Goal: Task Accomplishment & Management: Complete application form

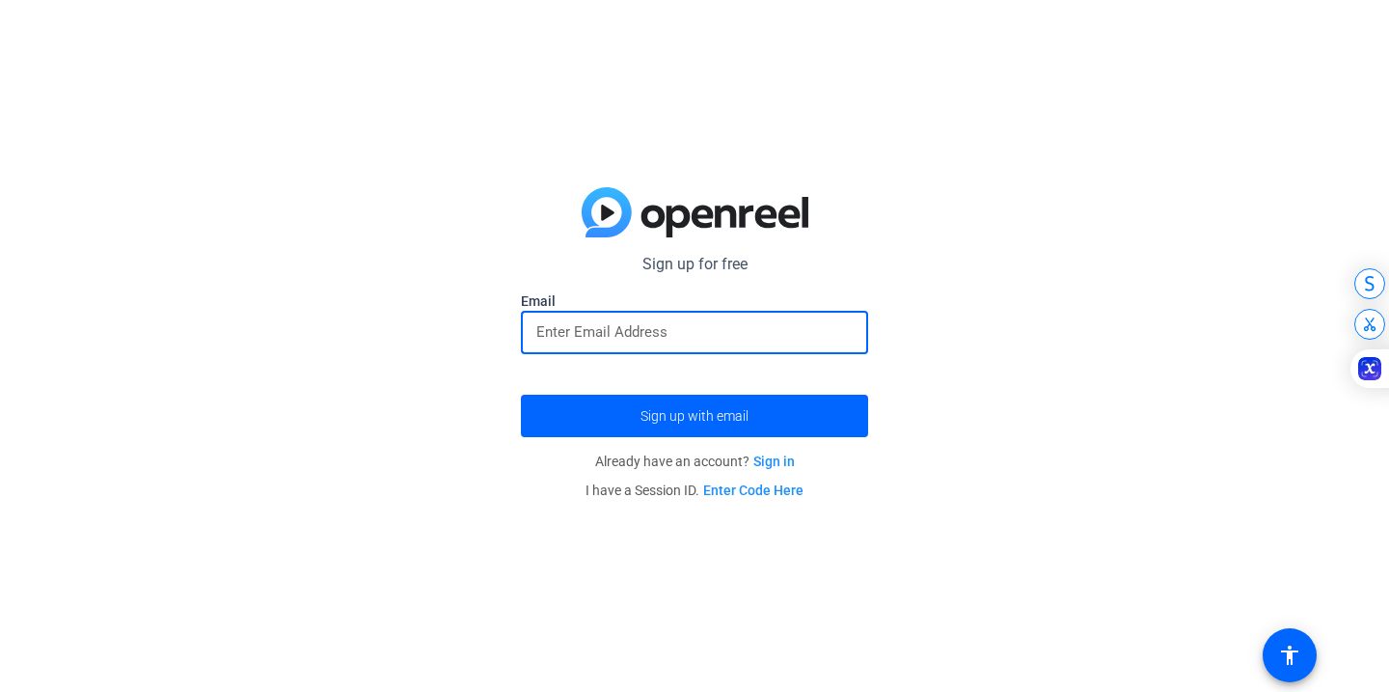
click at [658, 331] on input "email" at bounding box center [694, 331] width 316 height 23
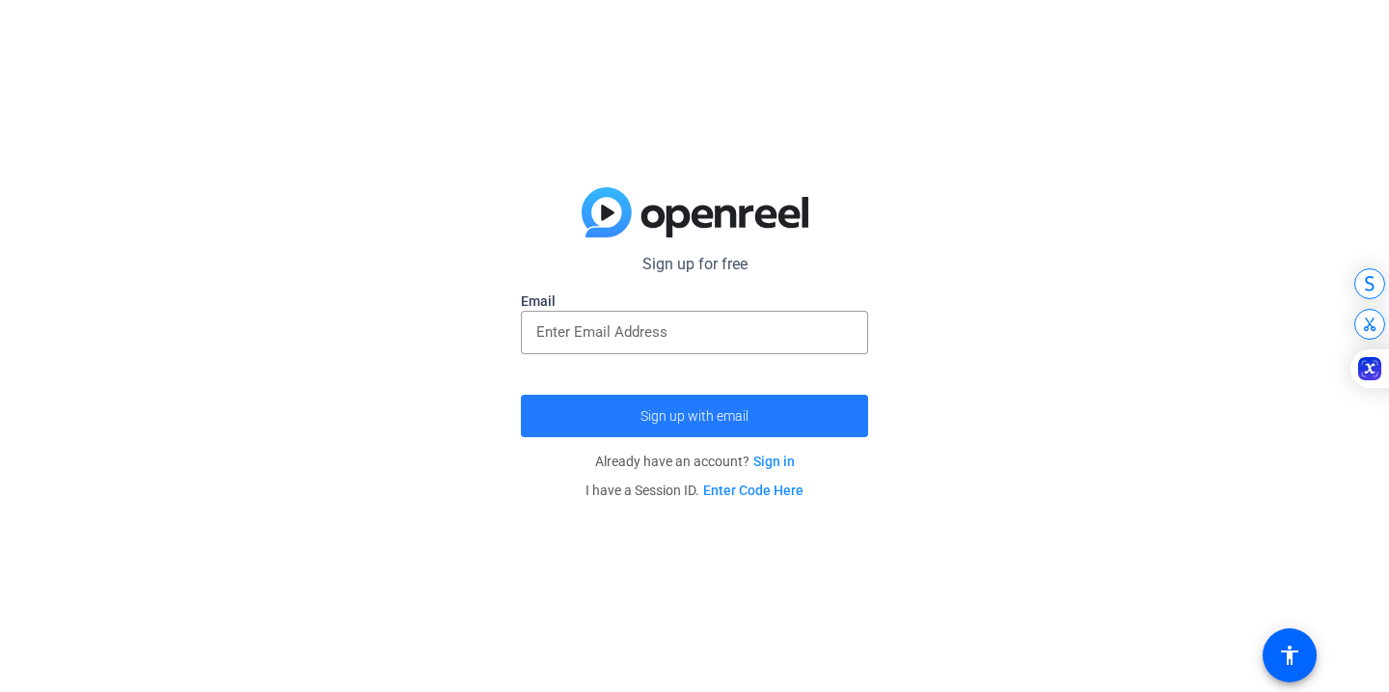
click at [687, 416] on span "Sign up with email" at bounding box center [695, 416] width 108 height 0
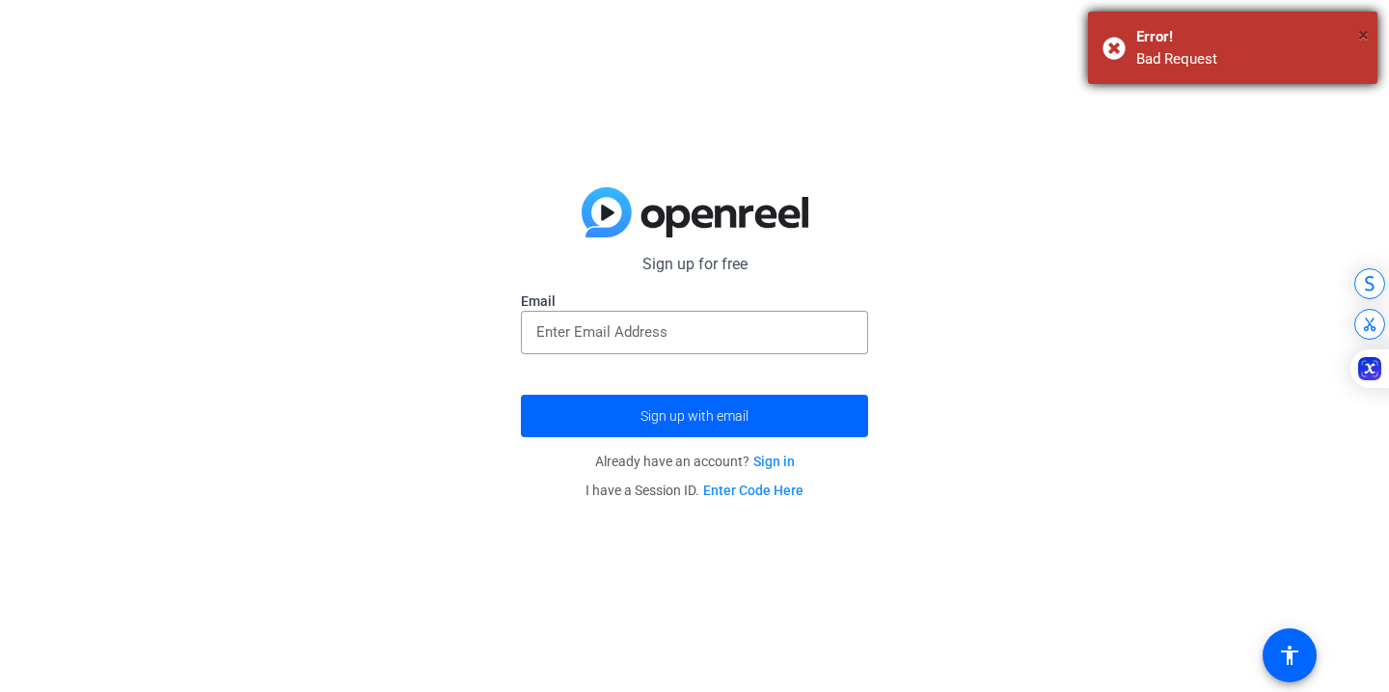
click at [1368, 34] on span "×" at bounding box center [1363, 34] width 11 height 23
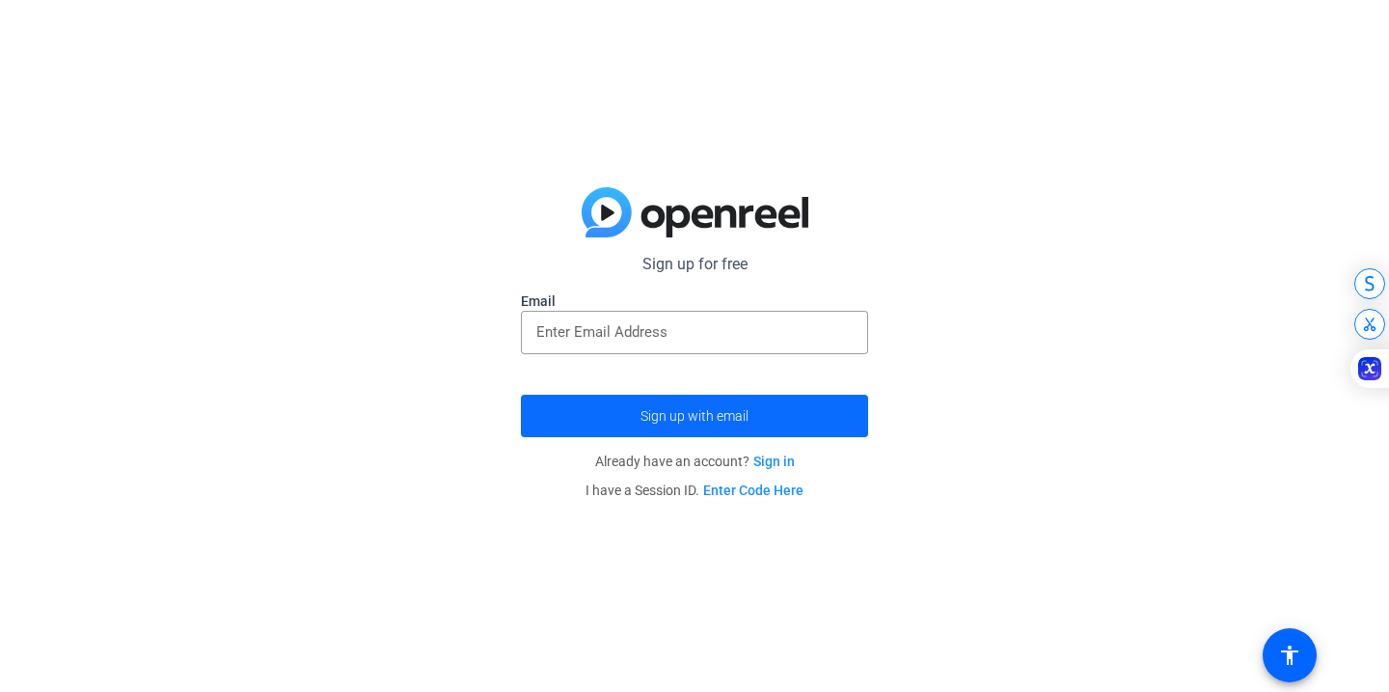
click at [751, 424] on span "submit" at bounding box center [694, 416] width 347 height 46
click at [648, 337] on input "email" at bounding box center [694, 331] width 316 height 23
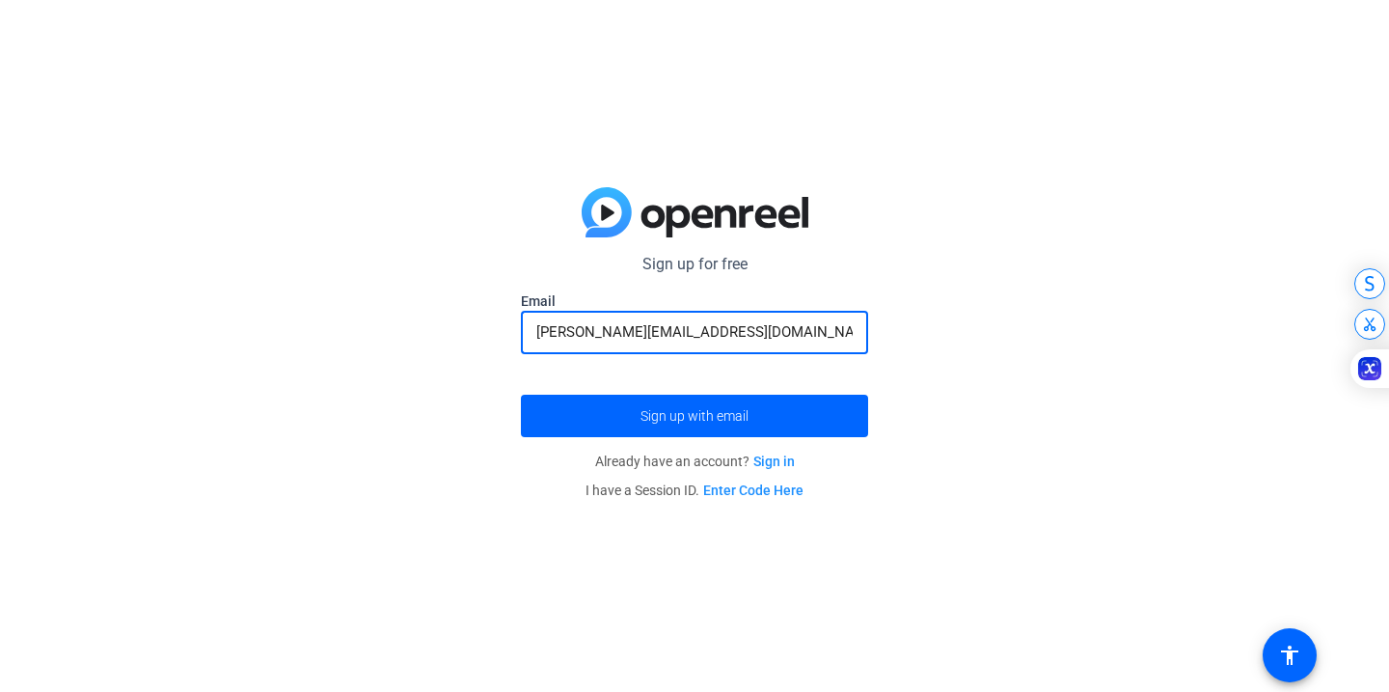
click at [521, 395] on button "Sign up with email" at bounding box center [694, 416] width 347 height 42
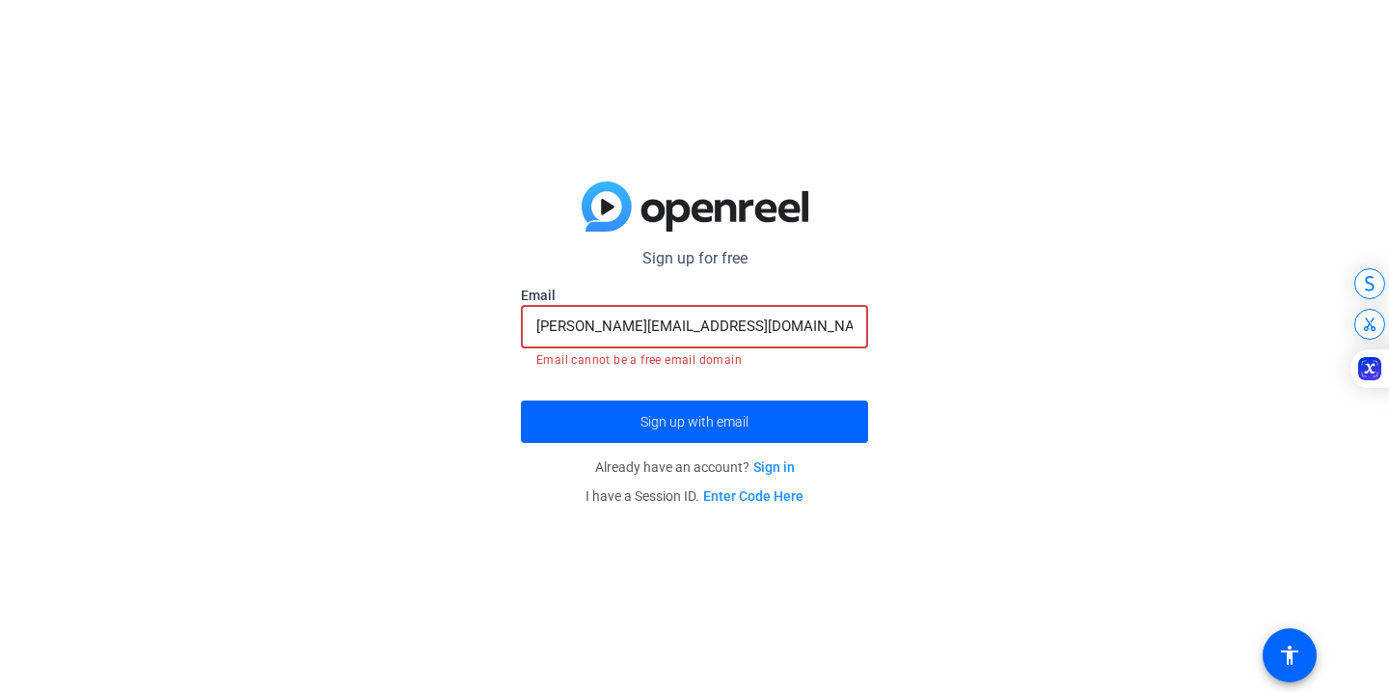
click at [601, 331] on input "[PERSON_NAME][EMAIL_ADDRESS][DOMAIN_NAME]" at bounding box center [694, 325] width 316 height 23
click at [592, 327] on input "michelle.kimm14@gmail.com" at bounding box center [694, 325] width 316 height 23
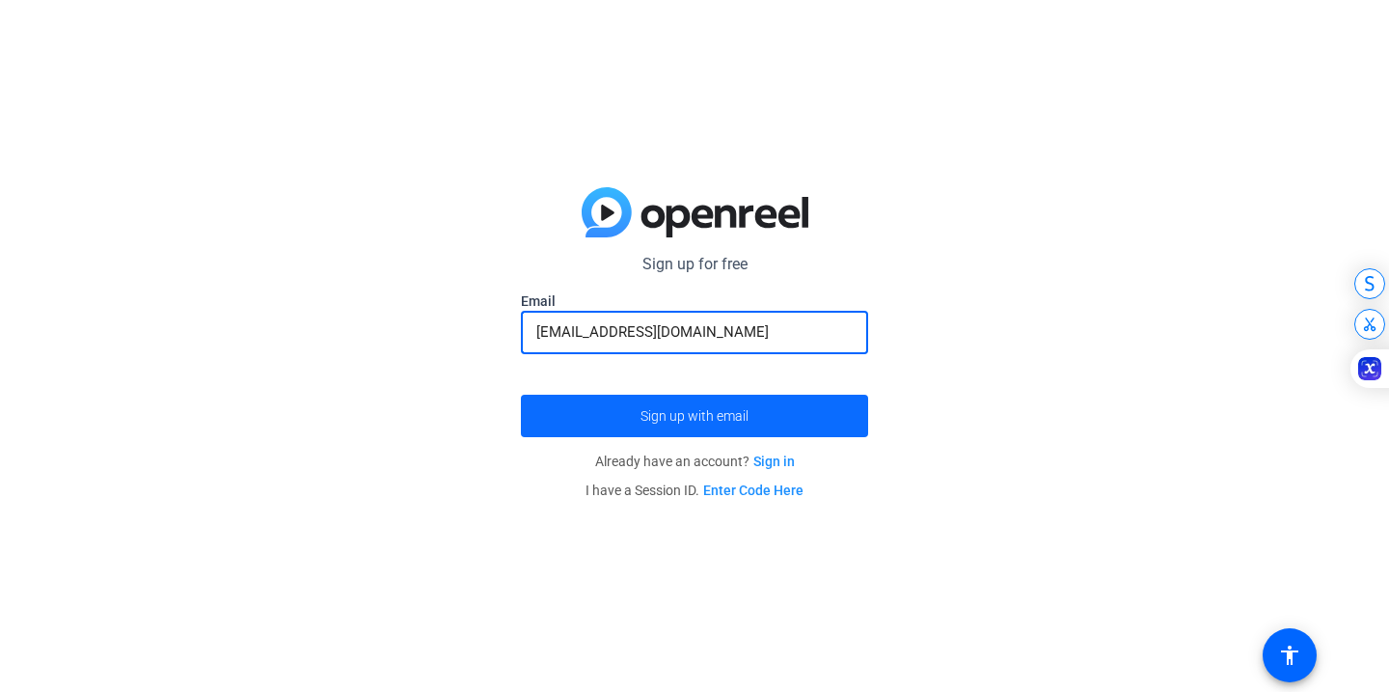
click at [621, 410] on span "submit" at bounding box center [694, 416] width 347 height 46
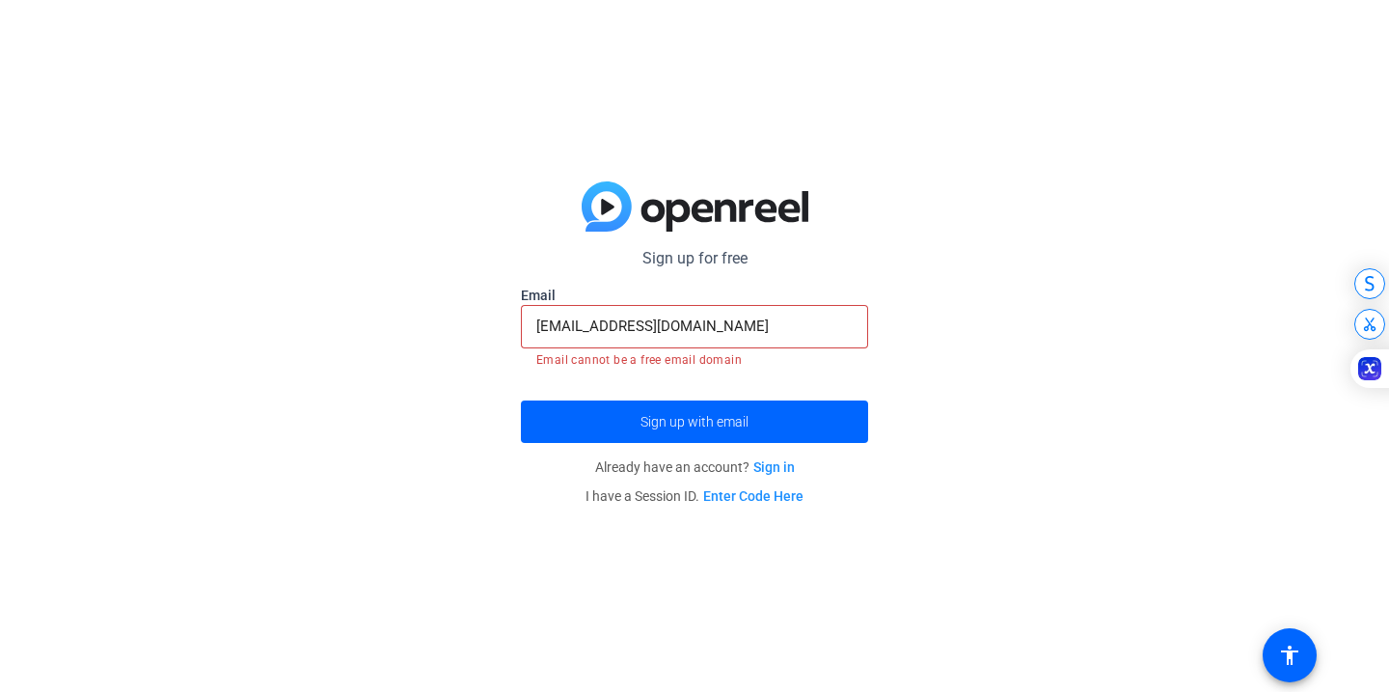
click at [623, 329] on input "michellekimm14@gmail.com" at bounding box center [694, 325] width 316 height 23
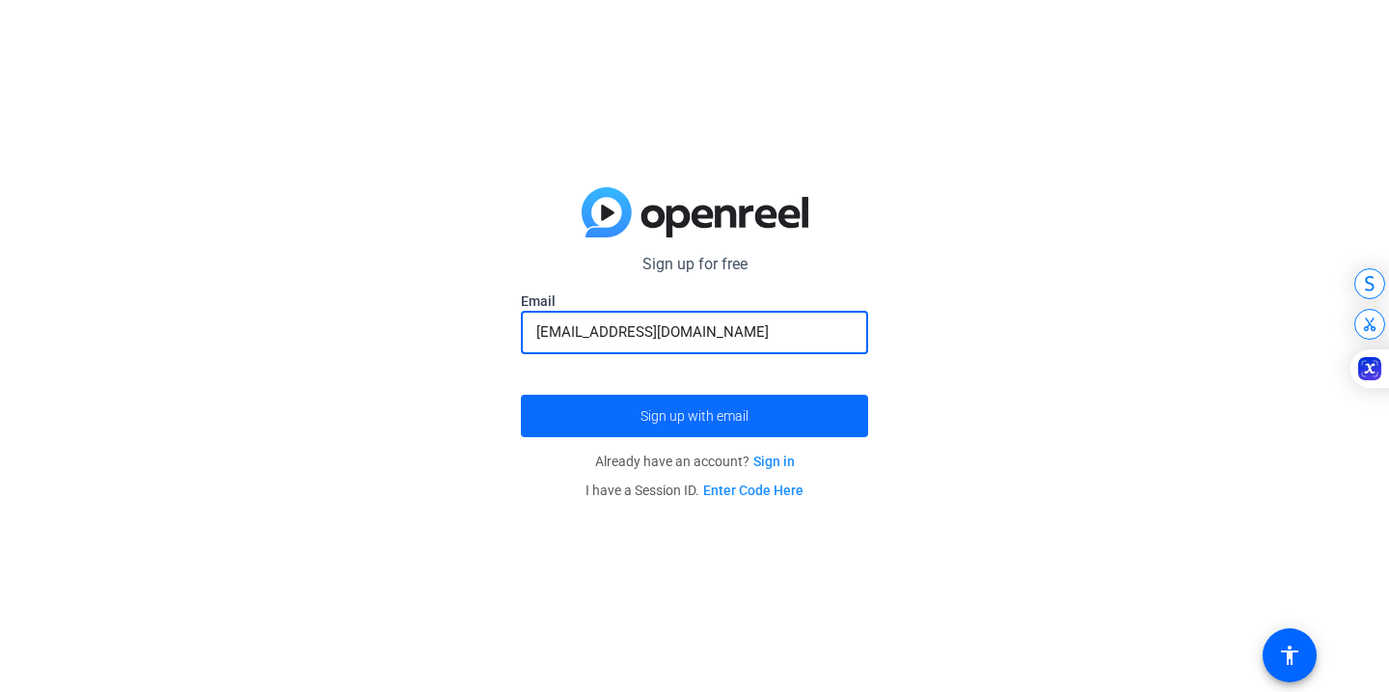
type input "michellekimm.14@gmail.com"
click at [699, 416] on span "Sign up with email" at bounding box center [695, 416] width 108 height 0
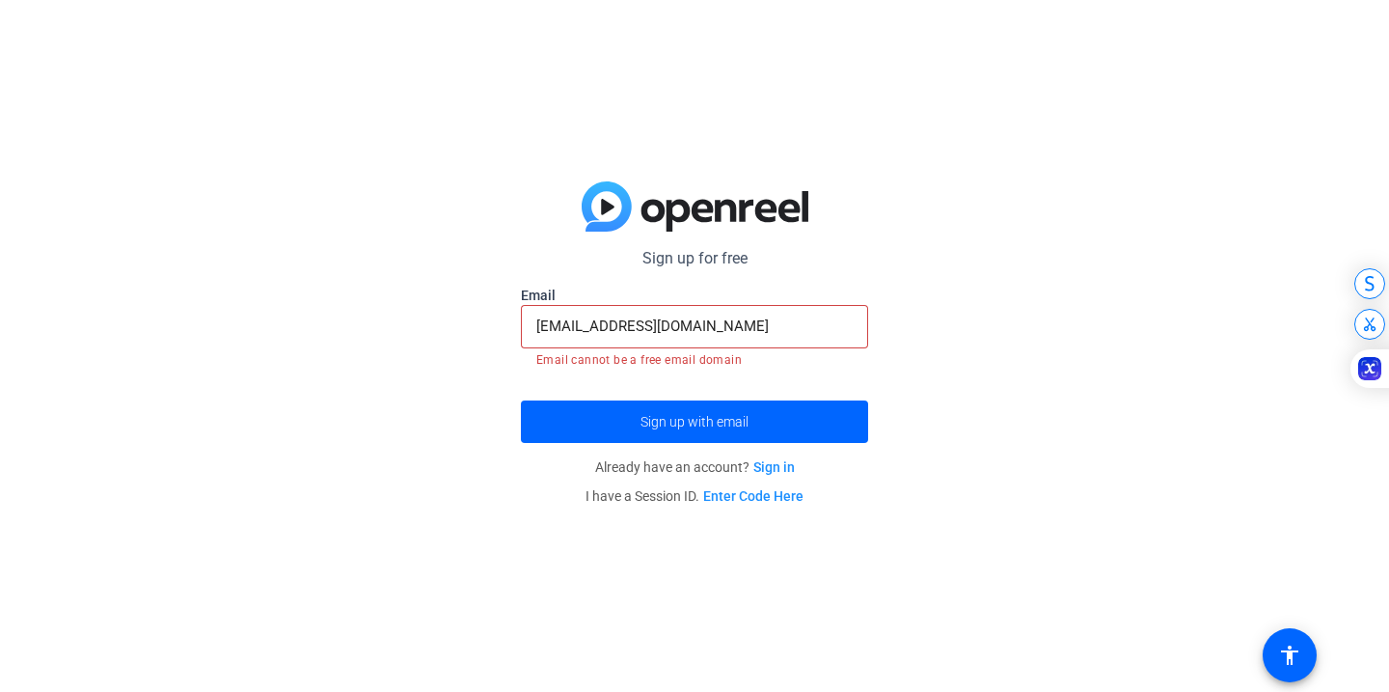
click at [632, 325] on input "michellekimm.14@gmail.com" at bounding box center [694, 325] width 316 height 23
click at [504, 501] on div "Sign up for free Email michellekimm.14@gmail.com Email cannot be a free email d…" at bounding box center [694, 346] width 1389 height 692
